Goal: Information Seeking & Learning: Learn about a topic

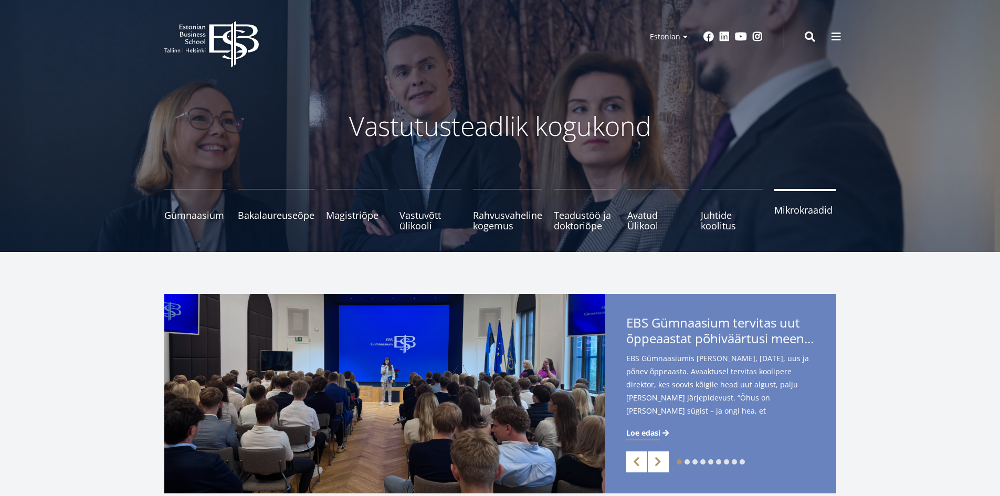
click at [810, 222] on link "Mikrokraadid" at bounding box center [805, 210] width 62 height 42
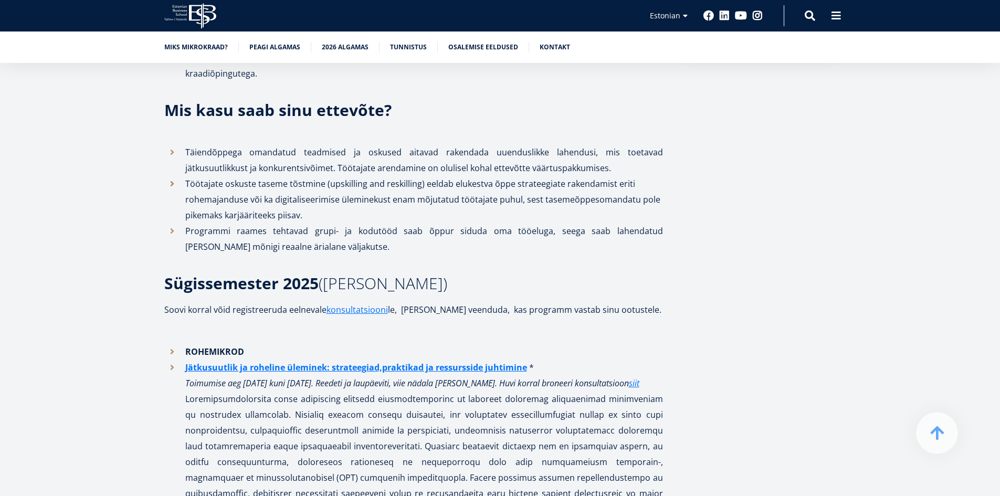
scroll to position [577, 0]
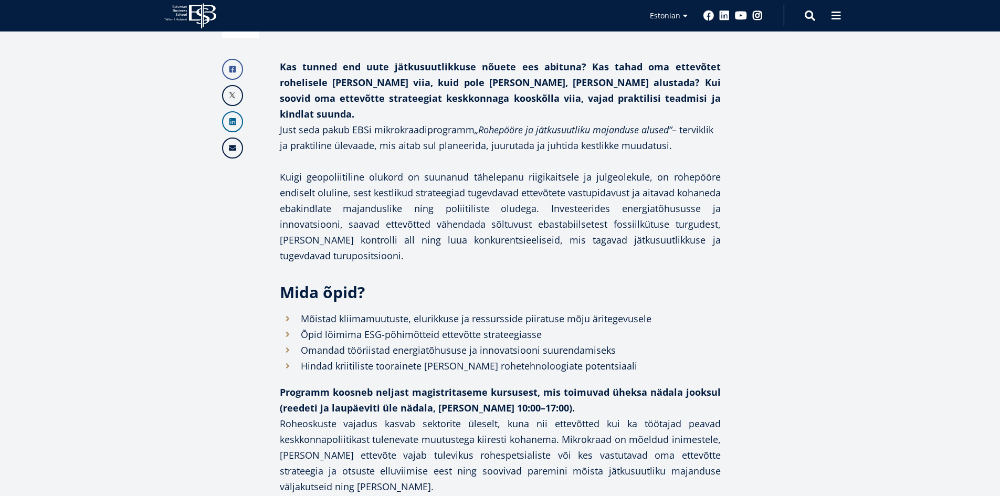
scroll to position [379, 0]
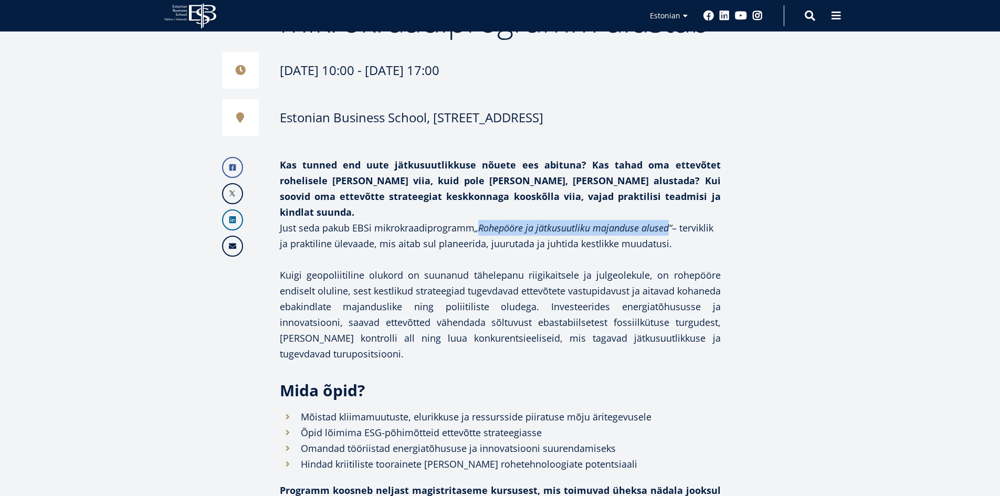
drag, startPoint x: 482, startPoint y: 213, endPoint x: 674, endPoint y: 212, distance: 191.6
click at [672, 222] on em "„Rohepööre ja jätkusuutliku majanduse alused“" at bounding box center [573, 228] width 197 height 13
copy em "Rohepööre ja jätkusuutliku majanduse alused"
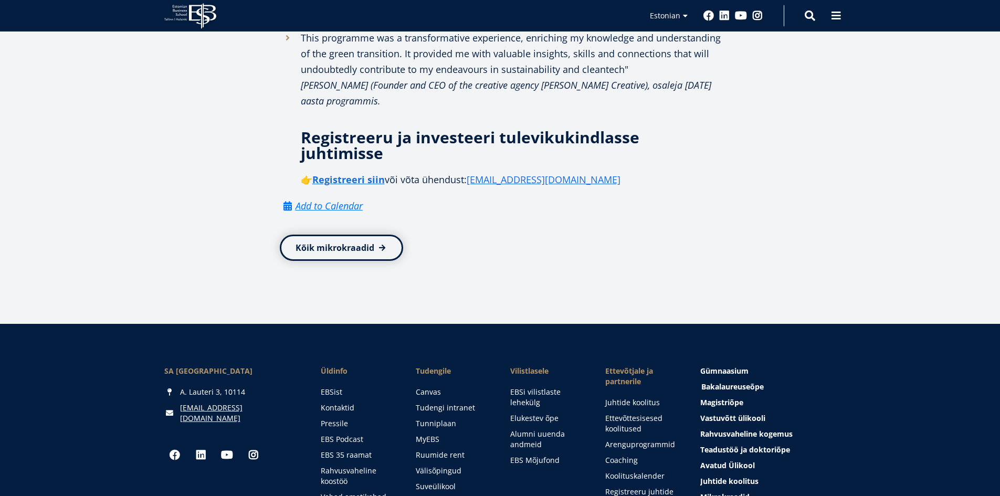
scroll to position [1901, 0]
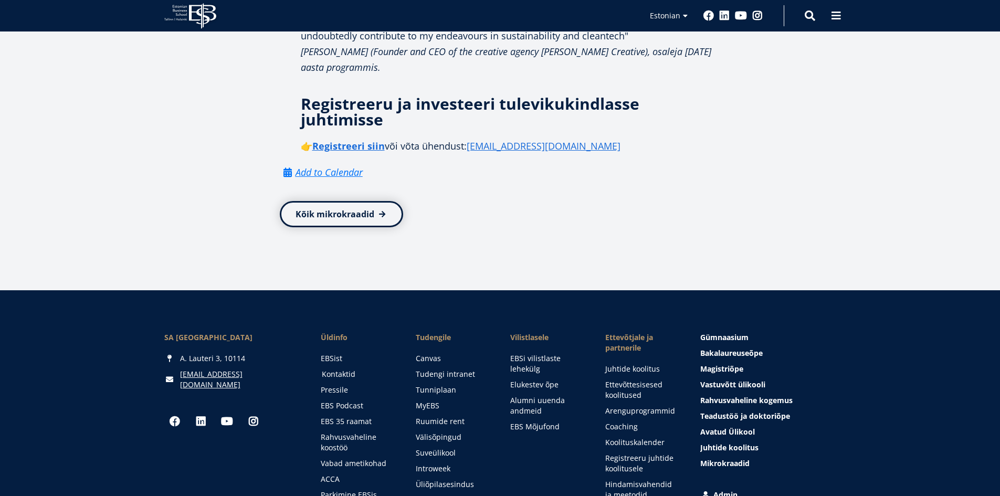
click at [340, 369] on link "Kontaktid" at bounding box center [359, 374] width 74 height 10
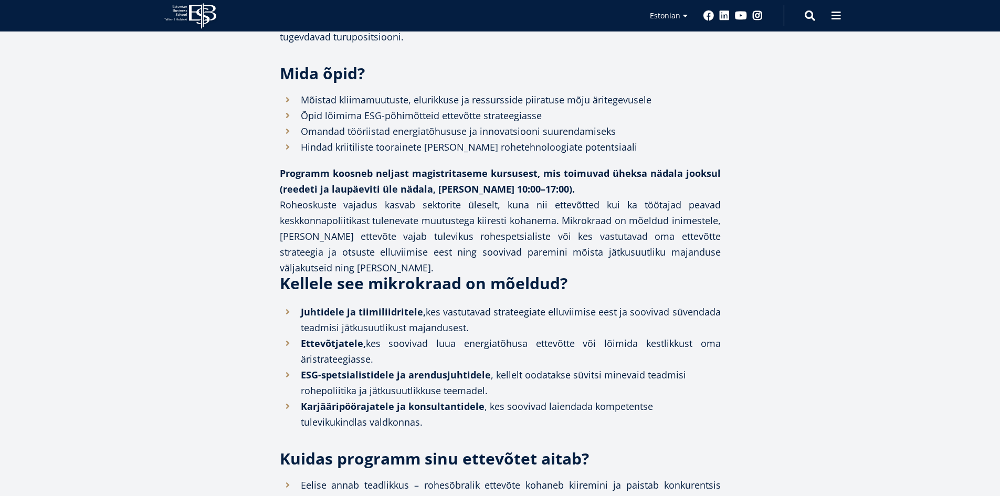
scroll to position [693, 0]
